Goal: Find specific page/section: Find specific page/section

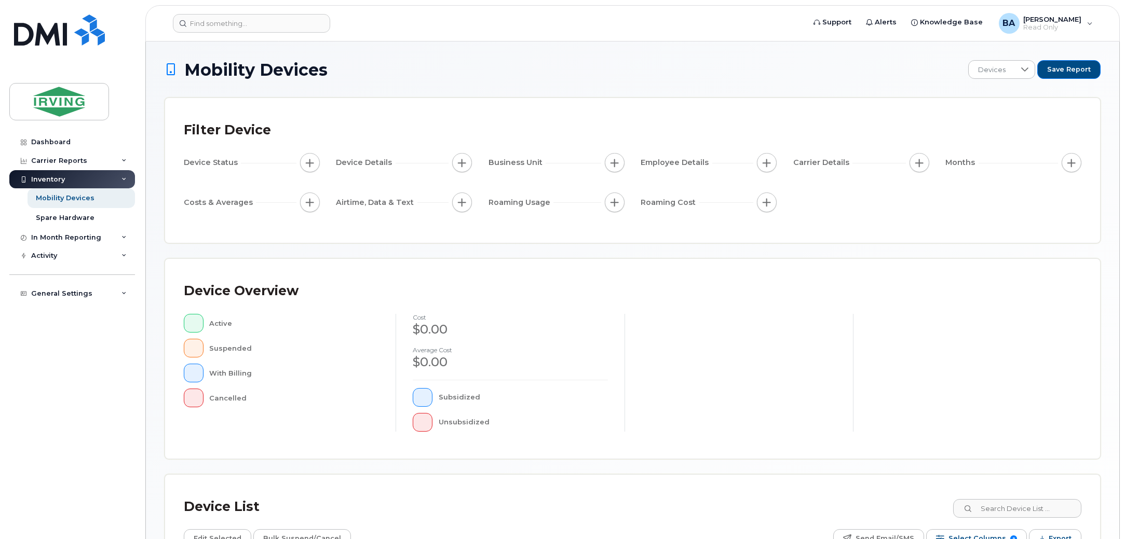
scroll to position [174, 0]
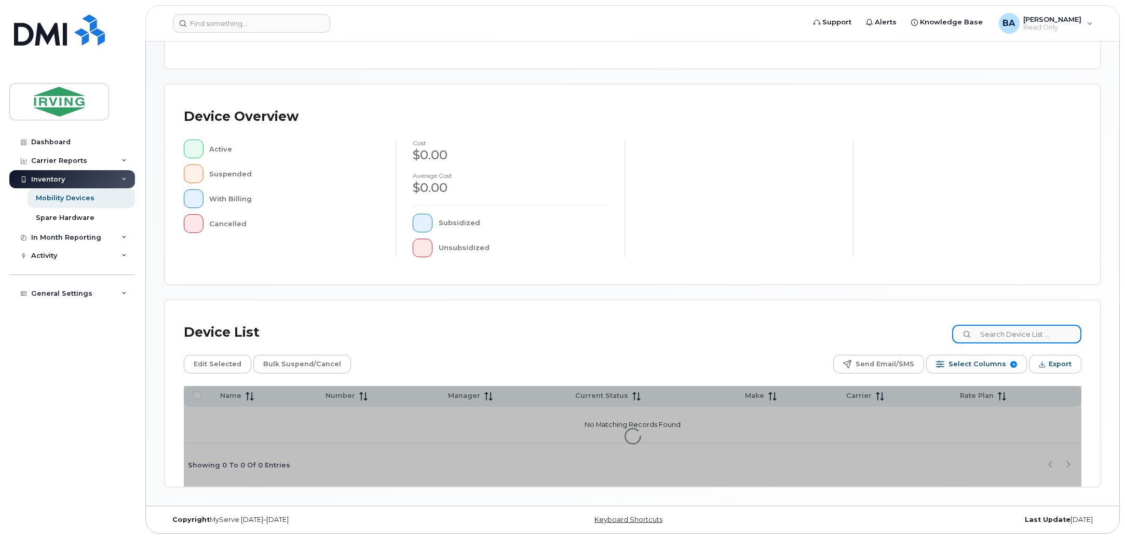
click at [1060, 334] on input at bounding box center [1016, 334] width 129 height 19
type input "[PERSON_NAME]"
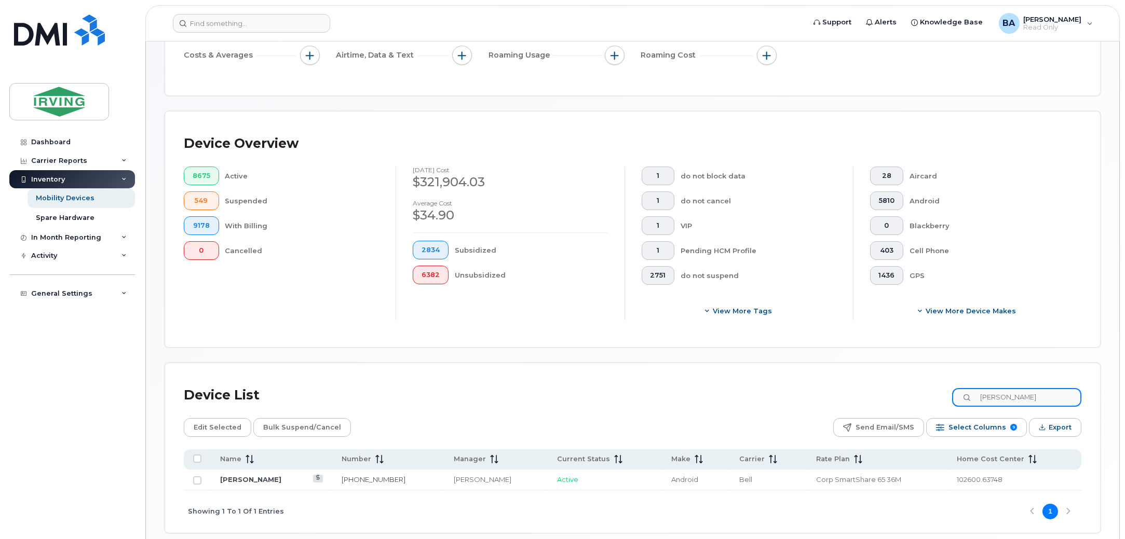
drag, startPoint x: 989, startPoint y: 389, endPoint x: 680, endPoint y: 353, distance: 310.9
click at [705, 349] on div "Mobility Devices Devices Save Report Export to CSV Filter Device Device Status …" at bounding box center [633, 210] width 936 height 648
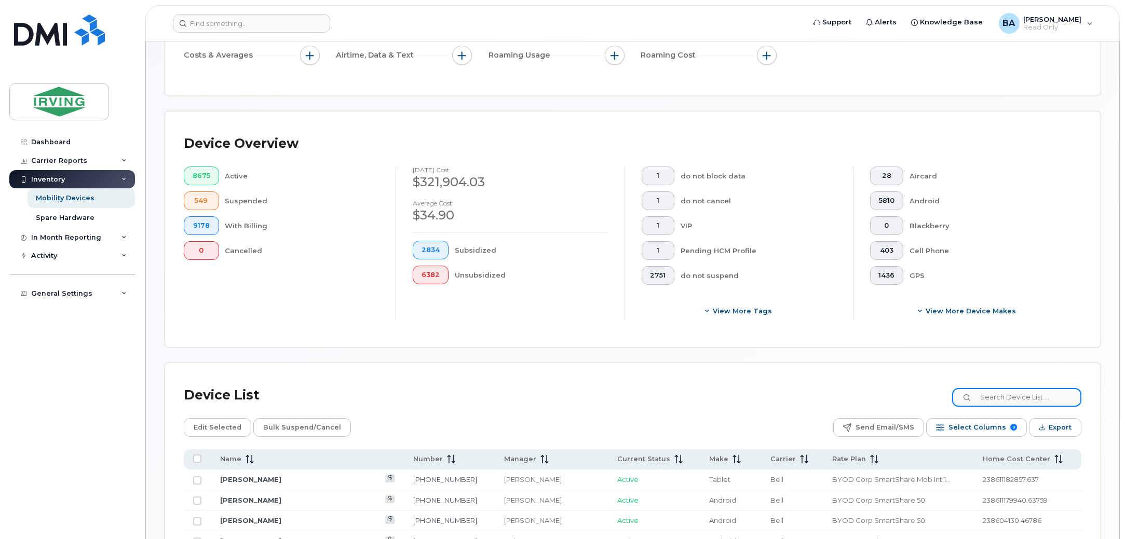
click at [1041, 399] on input at bounding box center [1016, 397] width 129 height 19
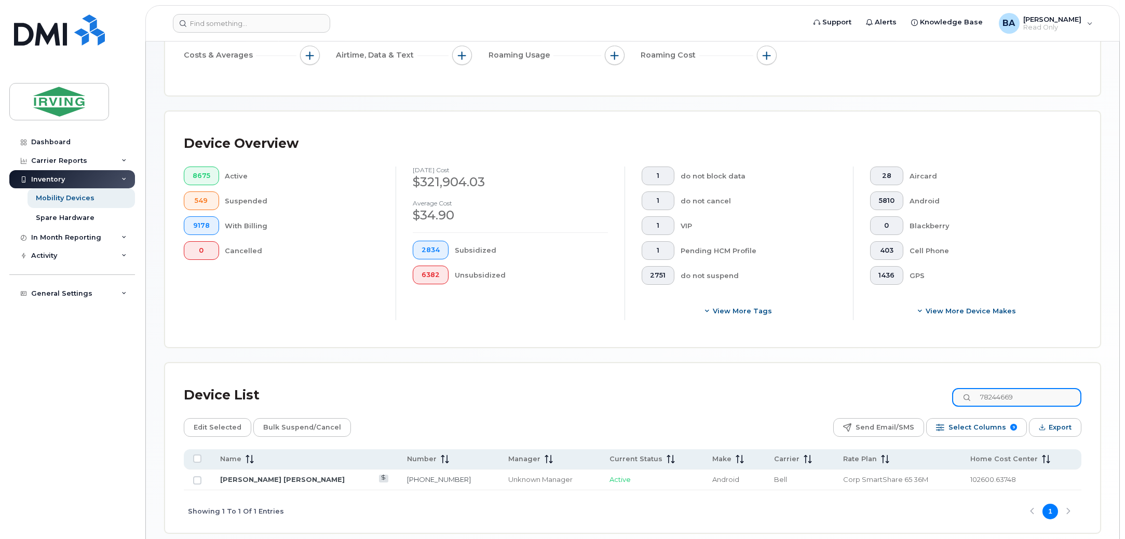
type input "78244669"
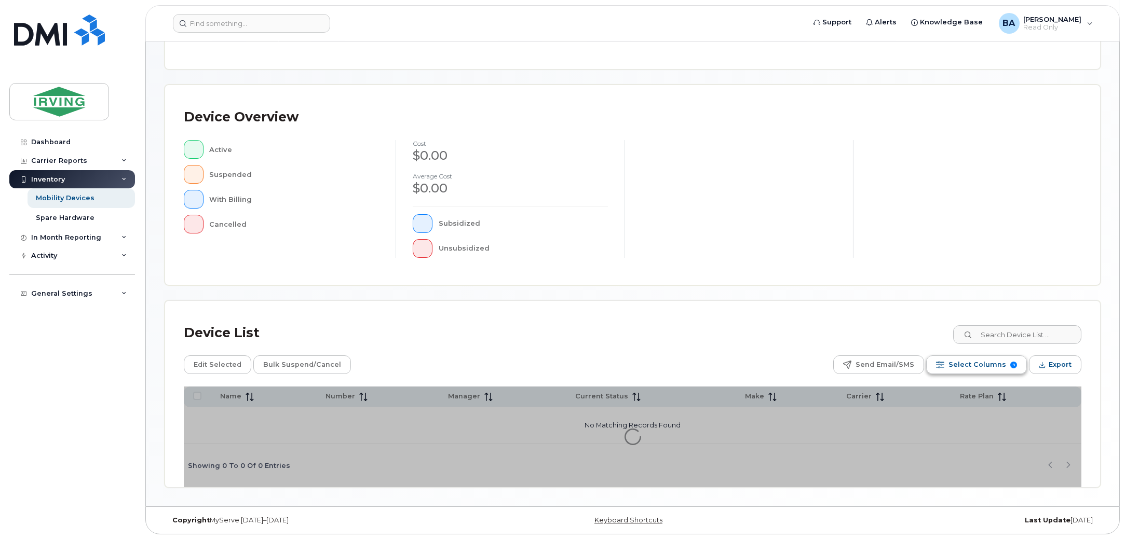
scroll to position [174, 0]
click at [1032, 337] on input at bounding box center [1016, 334] width 129 height 19
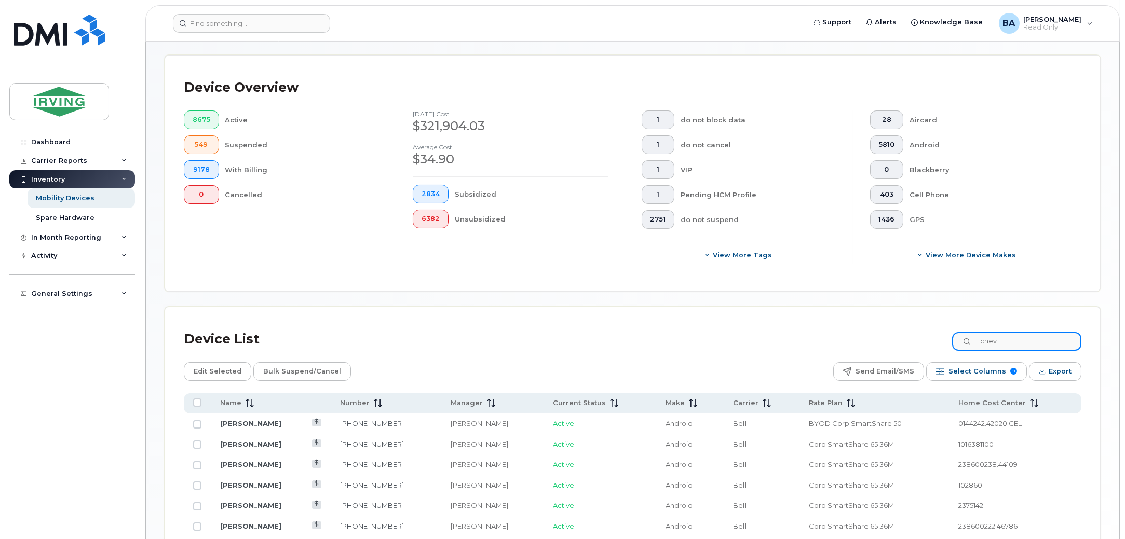
scroll to position [304, 0]
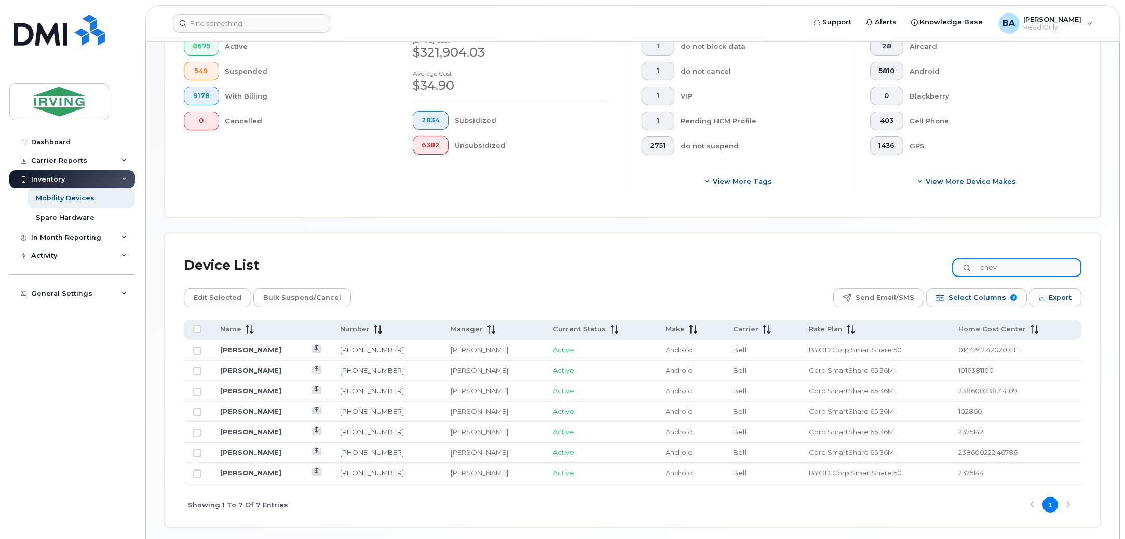
type input "chev"
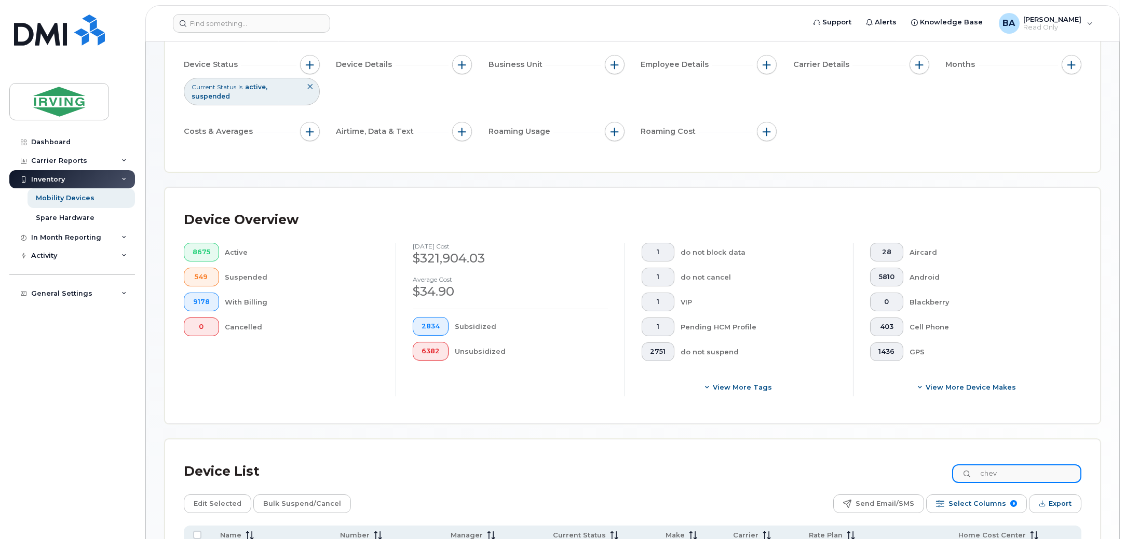
scroll to position [0, 0]
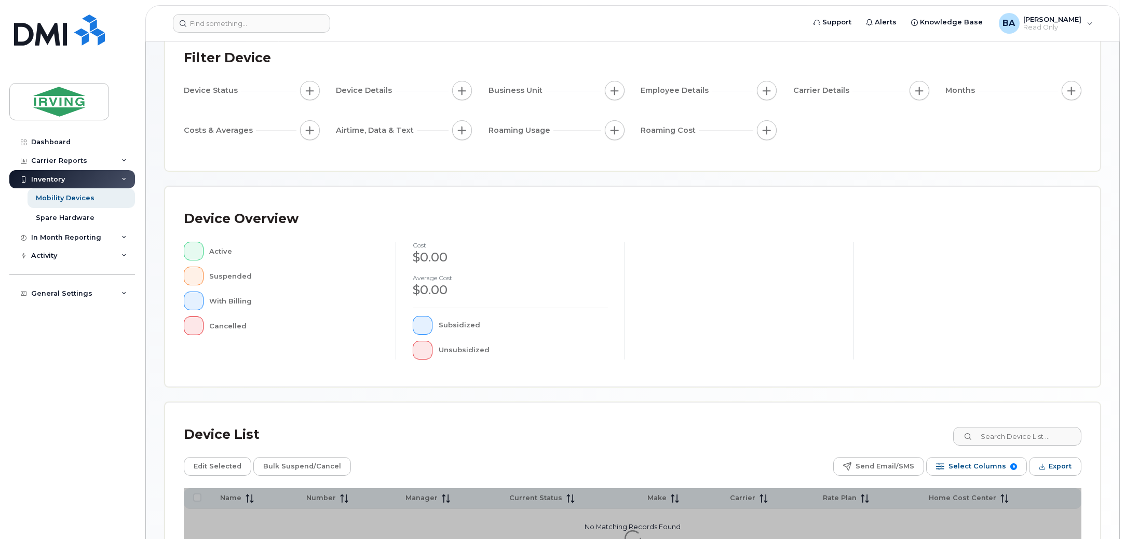
scroll to position [174, 0]
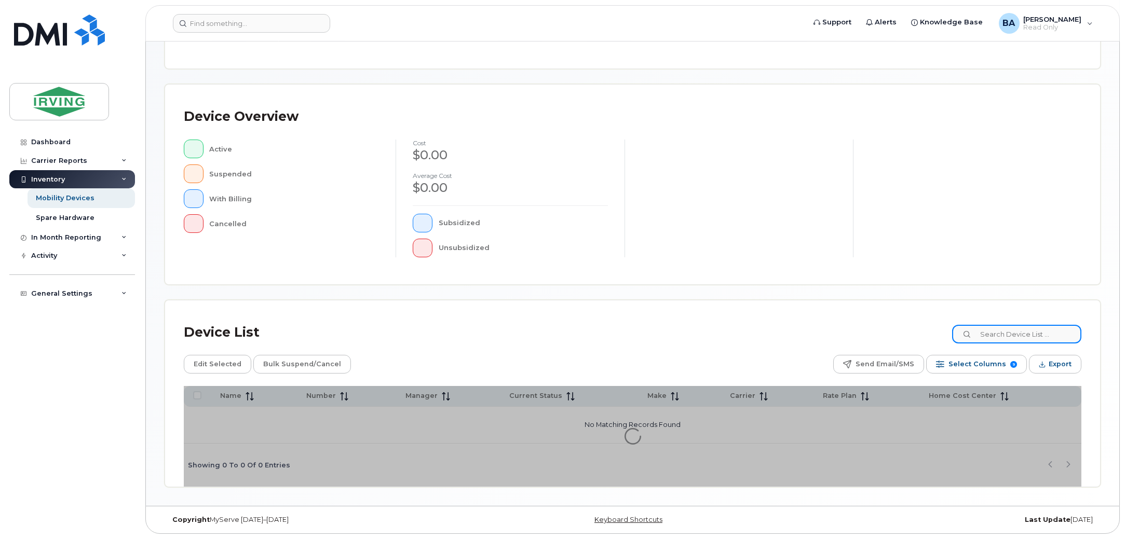
click at [1016, 332] on input at bounding box center [1016, 334] width 129 height 19
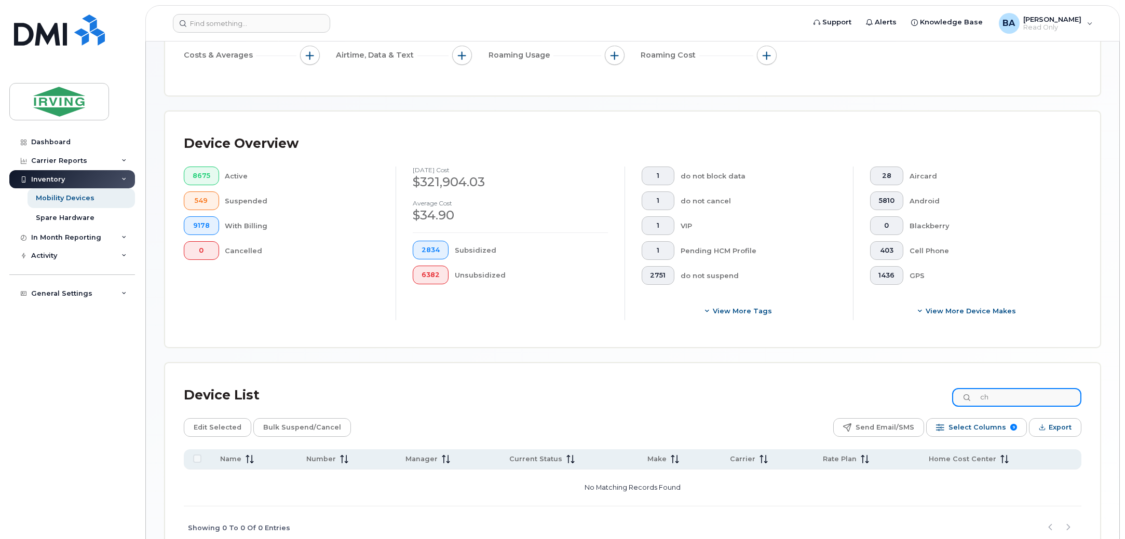
type input "c"
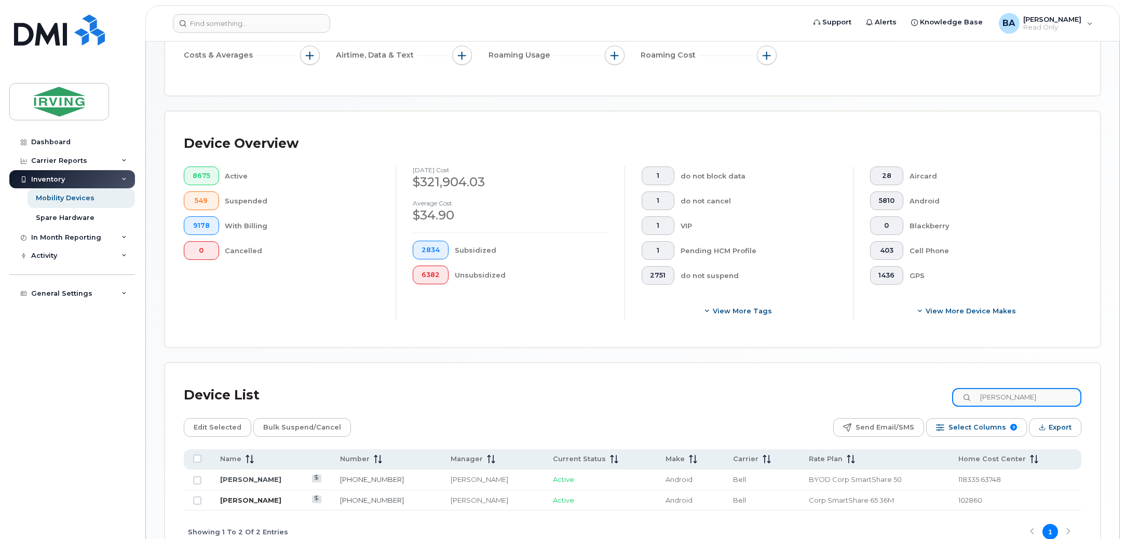
type input "[PERSON_NAME]"
click at [236, 504] on link "[PERSON_NAME]" at bounding box center [250, 500] width 61 height 8
